Goal: Task Accomplishment & Management: Complete application form

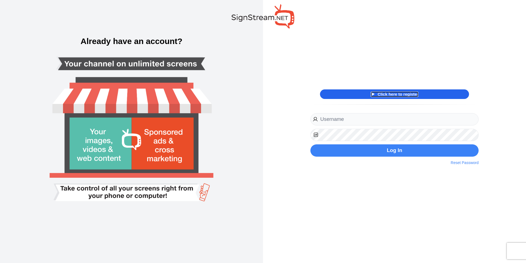
click at [390, 92] on link "Click here to register" at bounding box center [394, 94] width 48 height 5
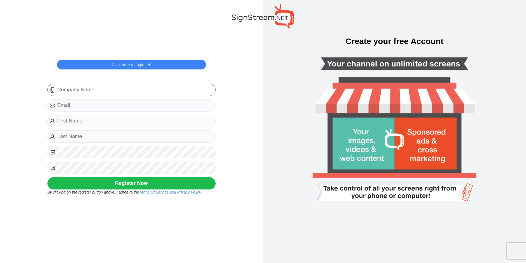
click at [160, 91] on input "text" at bounding box center [131, 90] width 168 height 12
type input "fayzancompany2"
click at [141, 104] on input "email" at bounding box center [131, 105] width 168 height 12
type input "fayzanwasim+2@gmail.com"
click at [128, 122] on input "text" at bounding box center [131, 121] width 168 height 12
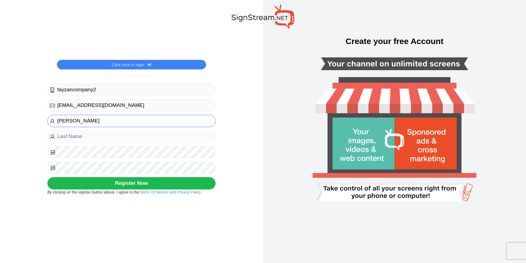
type input "fayzan"
type input "wasim"
click at [156, 186] on button "Register Now" at bounding box center [131, 183] width 168 height 12
